Goal: Task Accomplishment & Management: Manage account settings

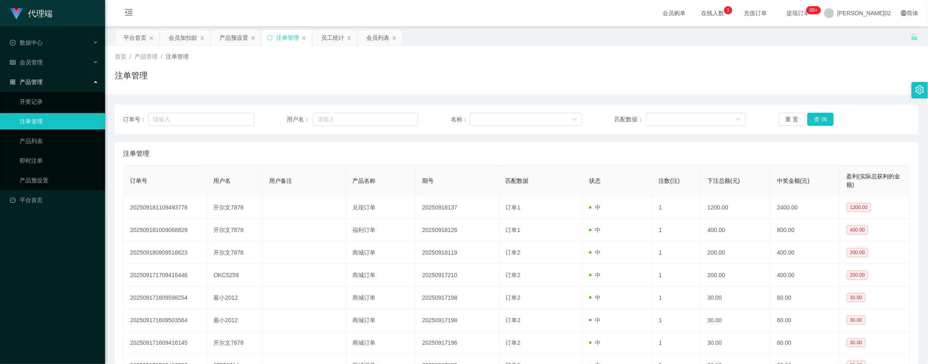
click at [746, 86] on div "注单管理" at bounding box center [516, 78] width 803 height 19
click at [187, 38] on div "会员加扣款" at bounding box center [183, 38] width 29 height 16
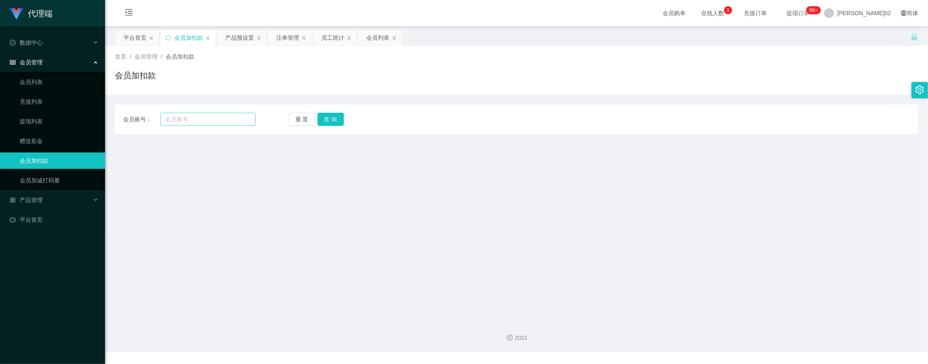
click at [212, 125] on div "会员账号： 重 置 查 询 会员账号 会员姓名 账号余额 操作类型 人工加款 人工扣款 金额 确 定" at bounding box center [516, 120] width 803 height 30
click at [212, 124] on input "text" at bounding box center [207, 119] width 95 height 13
paste input "Kelvin7878"
type input "Kelvin7878"
click at [333, 121] on button "查 询" at bounding box center [330, 119] width 26 height 13
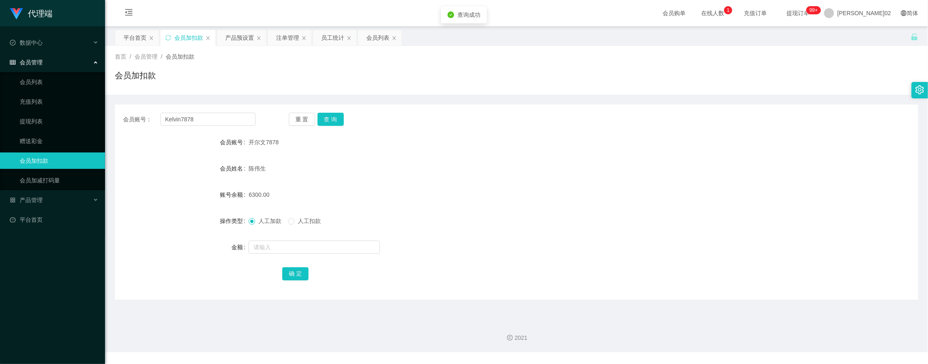
click at [375, 122] on div "重 置 查 询" at bounding box center [355, 119] width 132 height 13
click at [320, 118] on button "查 询" at bounding box center [330, 119] width 26 height 13
